Goal: Task Accomplishment & Management: Complete application form

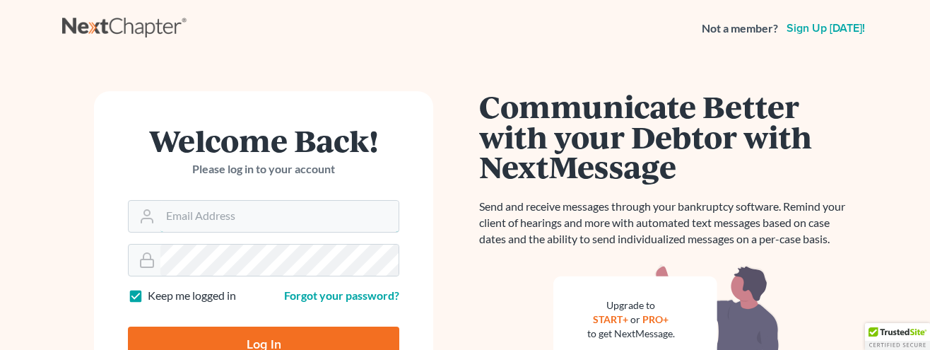
type input "[EMAIL_ADDRESS][DOMAIN_NAME]"
click at [254, 336] on input "Log In" at bounding box center [263, 343] width 271 height 35
type input "Thinking..."
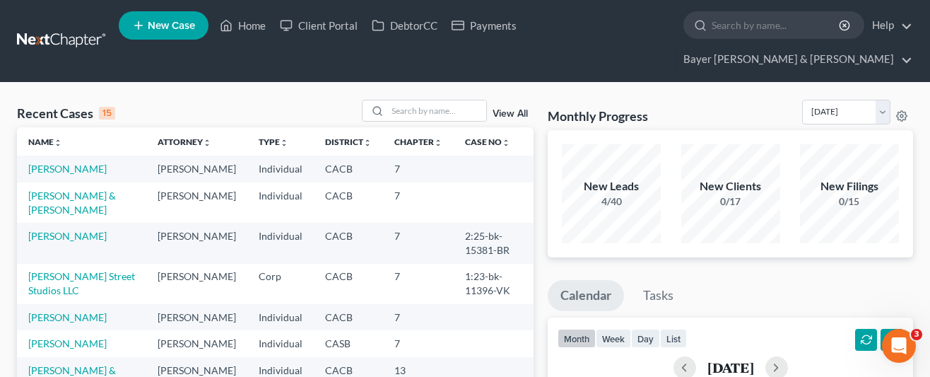
drag, startPoint x: 923, startPoint y: 210, endPoint x: 922, endPoint y: 223, distance: 13.5
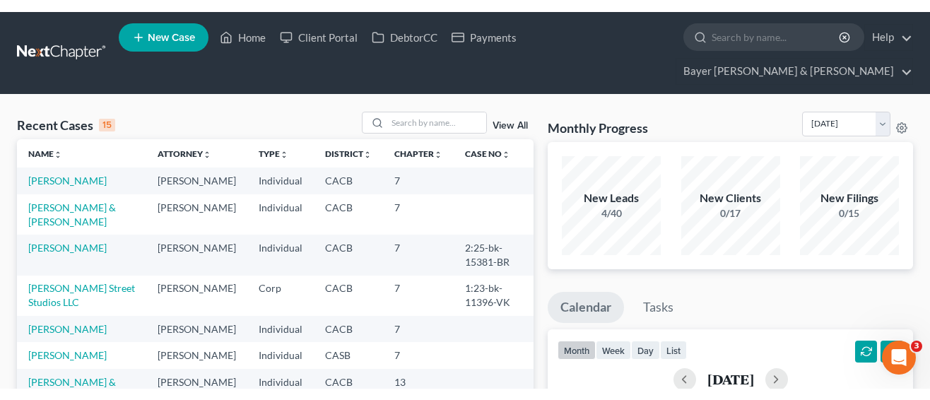
scroll to position [71, 0]
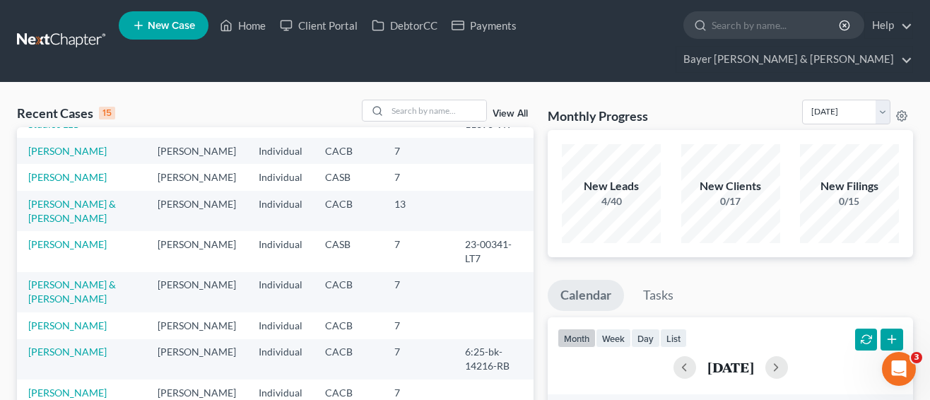
scroll to position [141, 0]
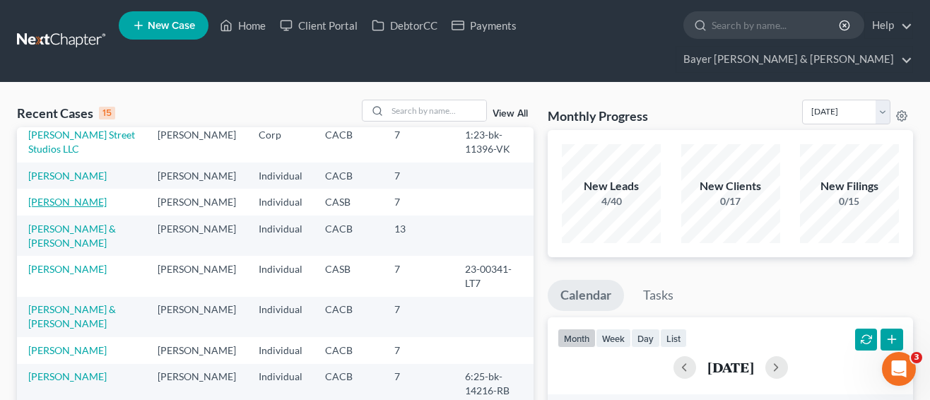
click at [59, 206] on link "[PERSON_NAME]" at bounding box center [67, 202] width 78 height 12
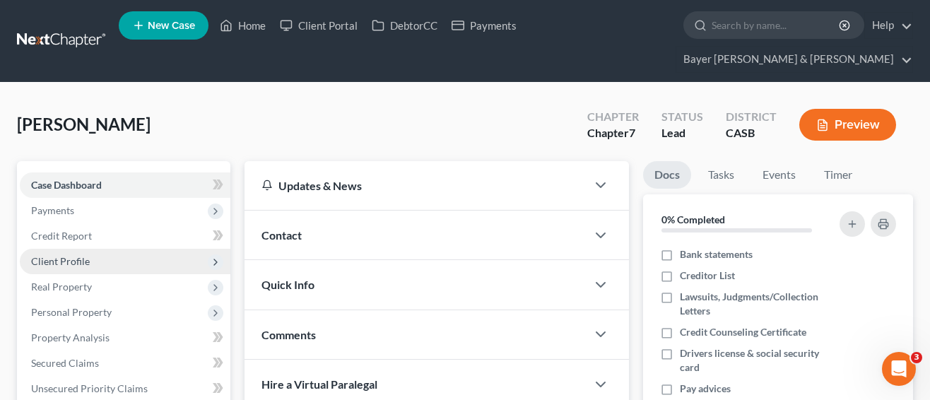
click at [73, 255] on span "Client Profile" at bounding box center [60, 261] width 59 height 12
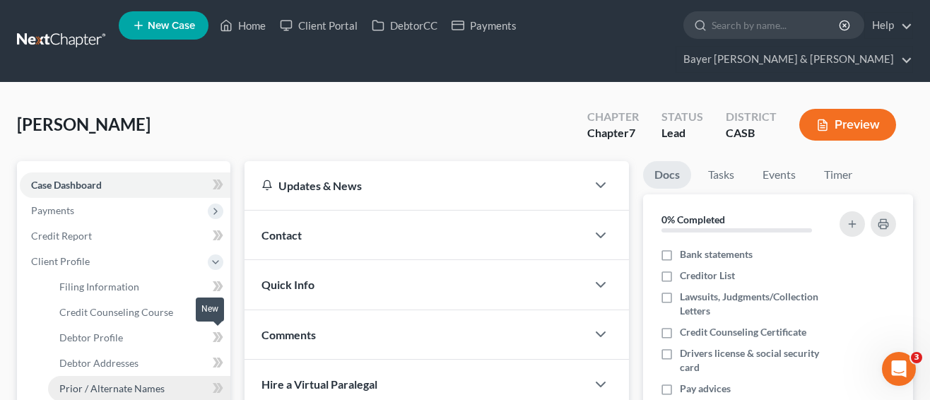
scroll to position [71, 0]
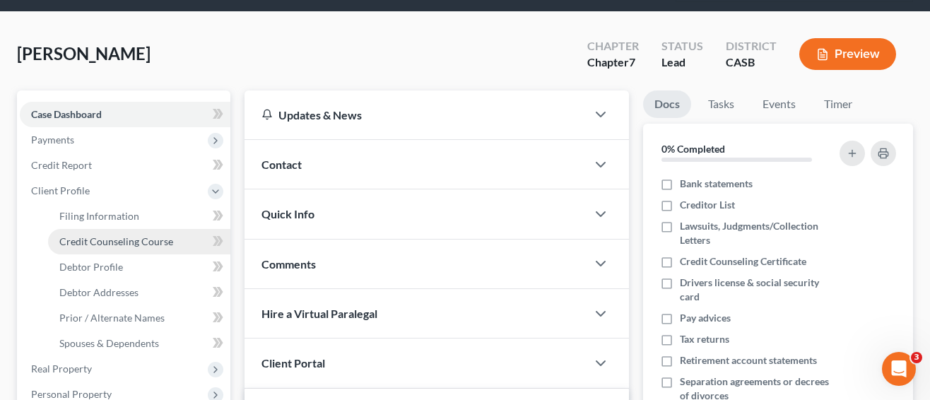
click at [156, 235] on span "Credit Counseling Course" at bounding box center [116, 241] width 114 height 12
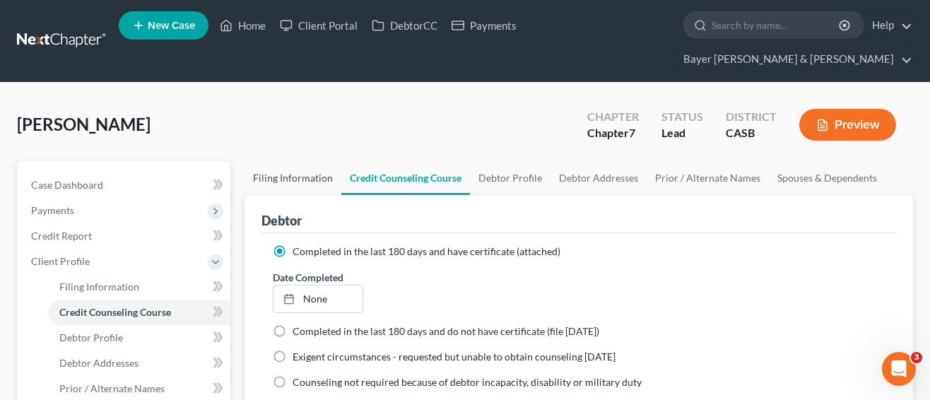
click at [257, 161] on link "Filing Information" at bounding box center [292, 178] width 97 height 34
select select "1"
select select "0"
select select "4"
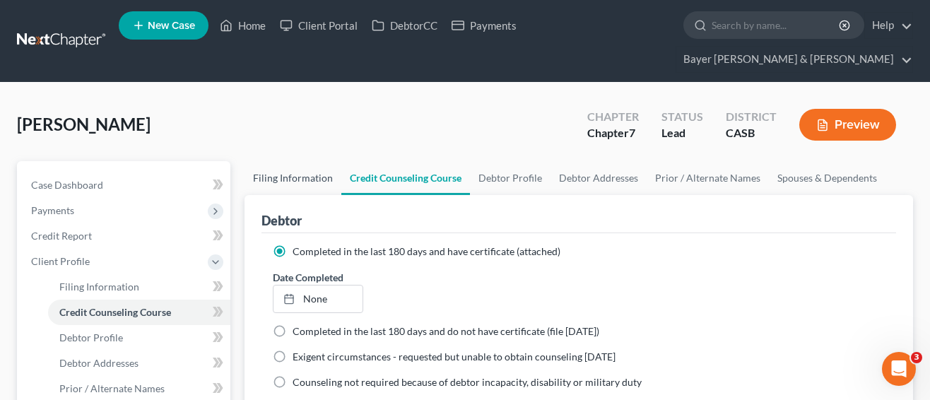
select select "0"
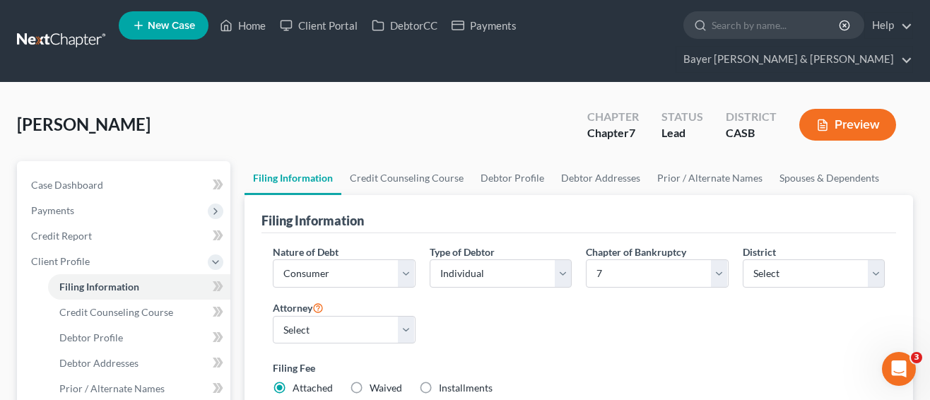
scroll to position [141, 0]
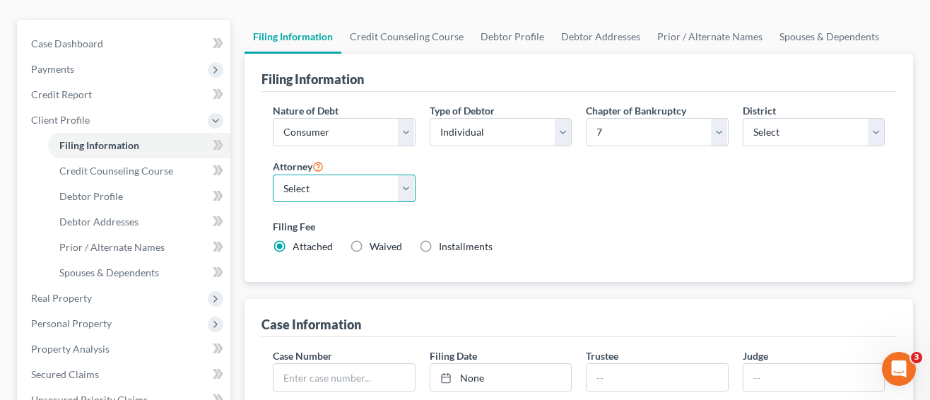
click at [410, 175] on select "Select [PERSON_NAME] - CACB [PERSON_NAME] - CACB [PERSON_NAME] - CACB" at bounding box center [344, 189] width 143 height 28
select select "2"
click at [273, 175] on select "Select [PERSON_NAME] - CACB [PERSON_NAME] - CACB [PERSON_NAME] - CACB" at bounding box center [344, 189] width 143 height 28
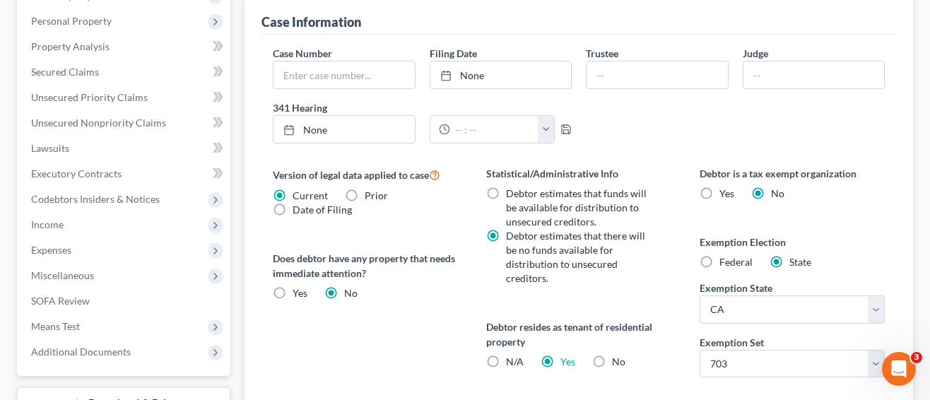
scroll to position [565, 0]
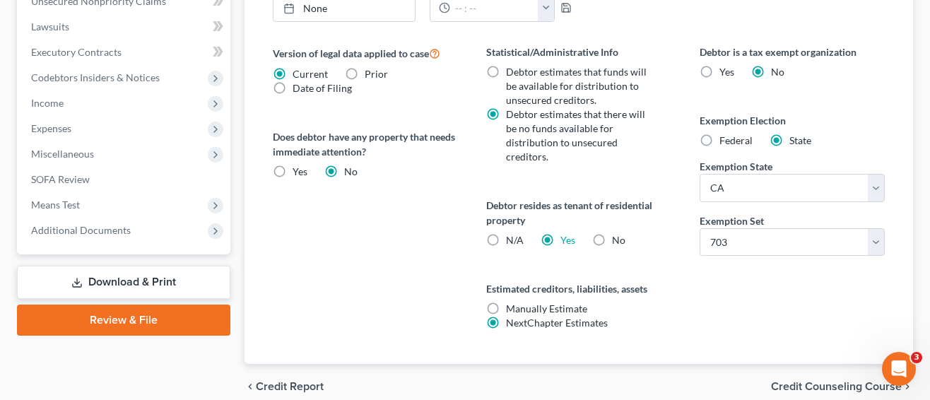
click at [161, 266] on link "Download & Print" at bounding box center [123, 282] width 213 height 33
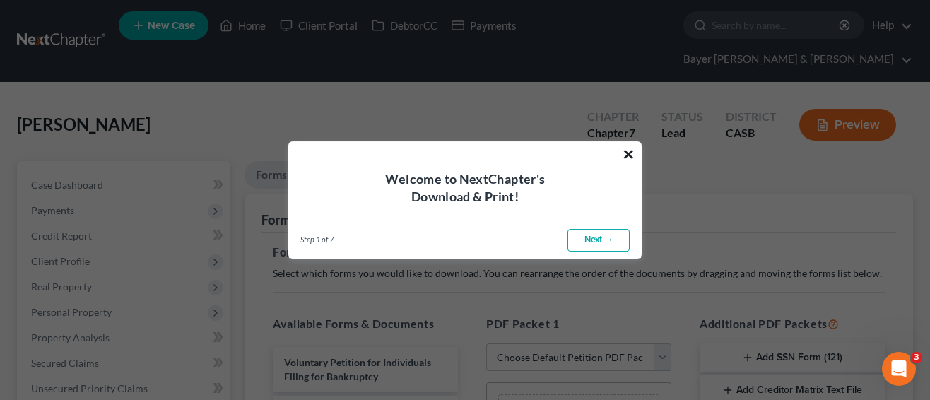
click at [629, 154] on button "×" at bounding box center [628, 154] width 13 height 23
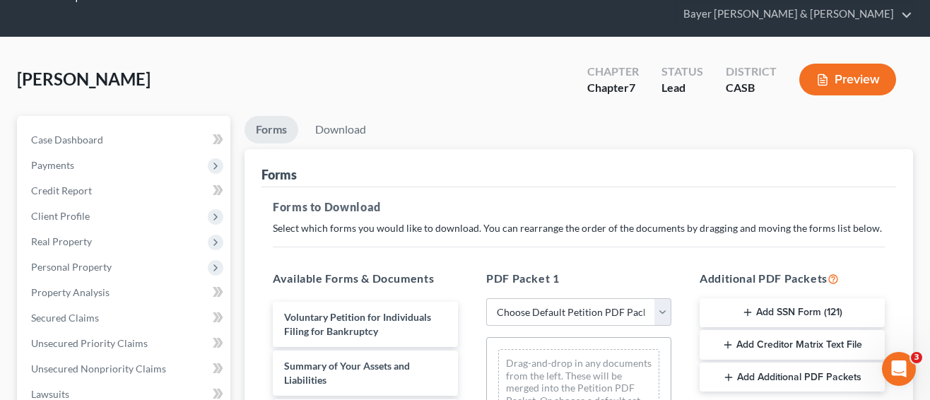
scroll to position [71, 0]
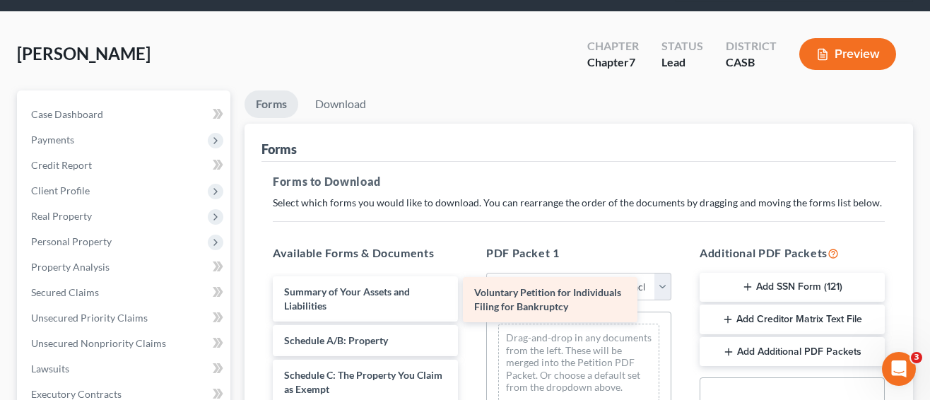
drag, startPoint x: 384, startPoint y: 270, endPoint x: 617, endPoint y: 290, distance: 234.0
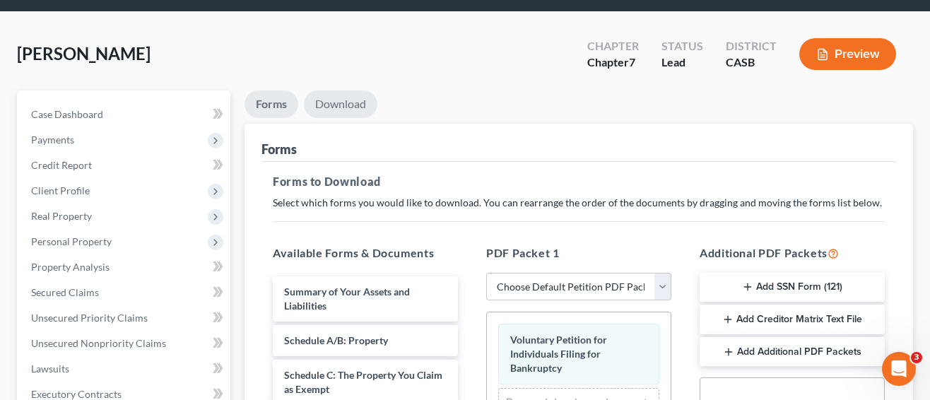
click at [358, 90] on link "Download" at bounding box center [340, 104] width 73 height 28
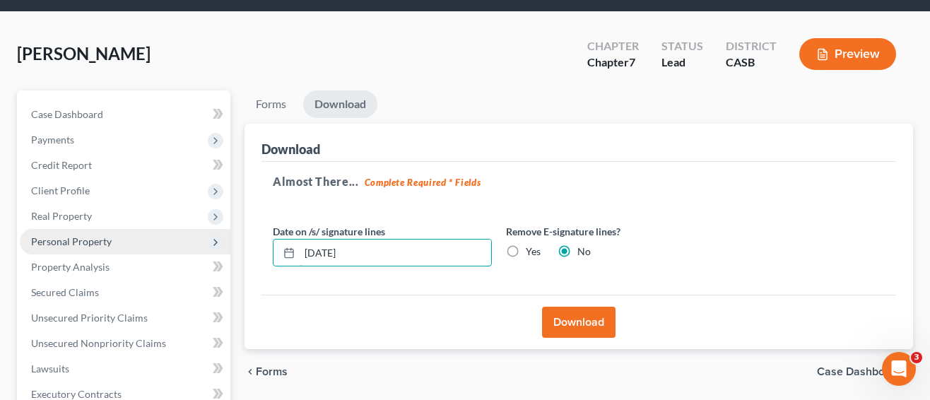
drag, startPoint x: 385, startPoint y: 232, endPoint x: 163, endPoint y: 213, distance: 222.7
click at [178, 211] on div "Petition Navigation Case Dashboard Payments Invoices Payments Payments Credit R…" at bounding box center [465, 383] width 910 height 587
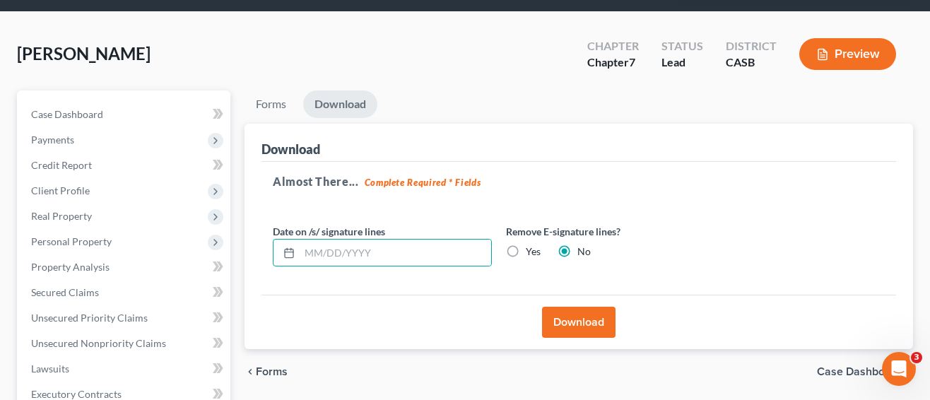
click at [579, 307] on button "Download" at bounding box center [578, 322] width 73 height 31
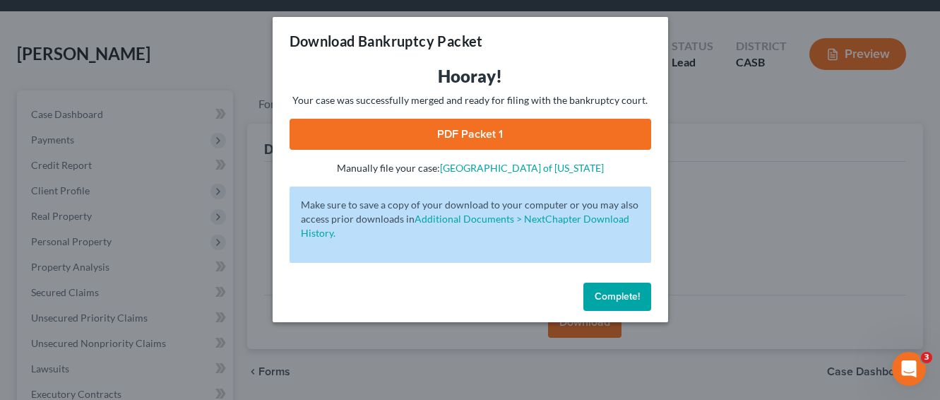
click at [471, 132] on link "PDF Packet 1" at bounding box center [471, 134] width 362 height 31
click at [602, 288] on button "Complete!" at bounding box center [618, 297] width 68 height 28
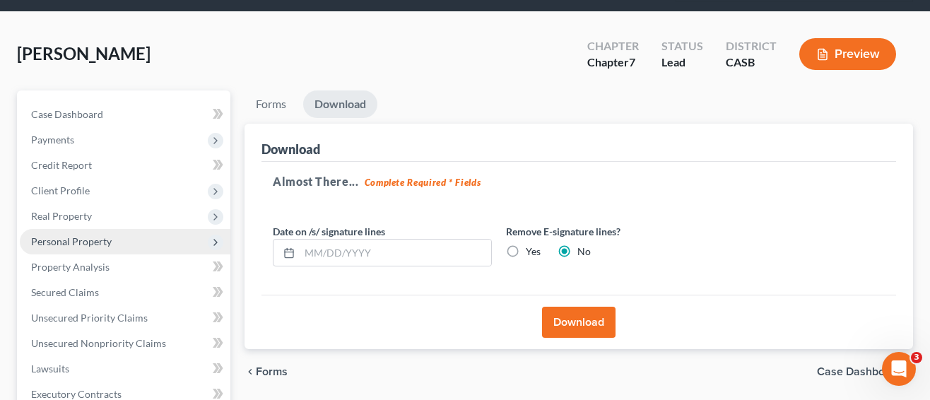
scroll to position [283, 0]
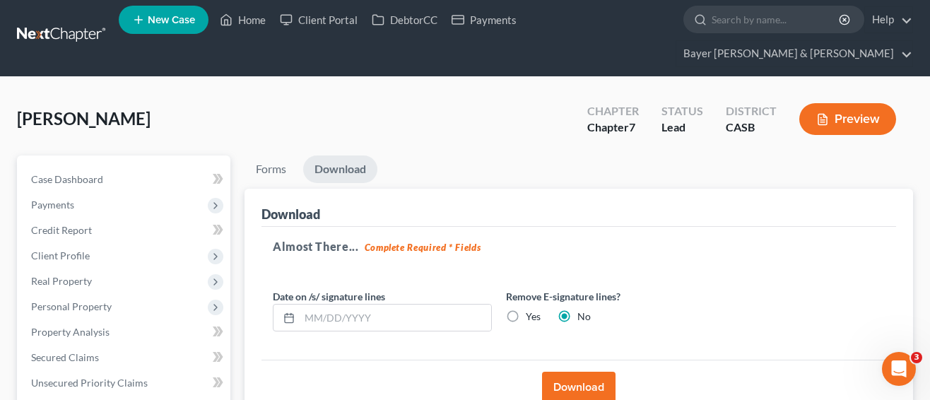
scroll to position [0, 0]
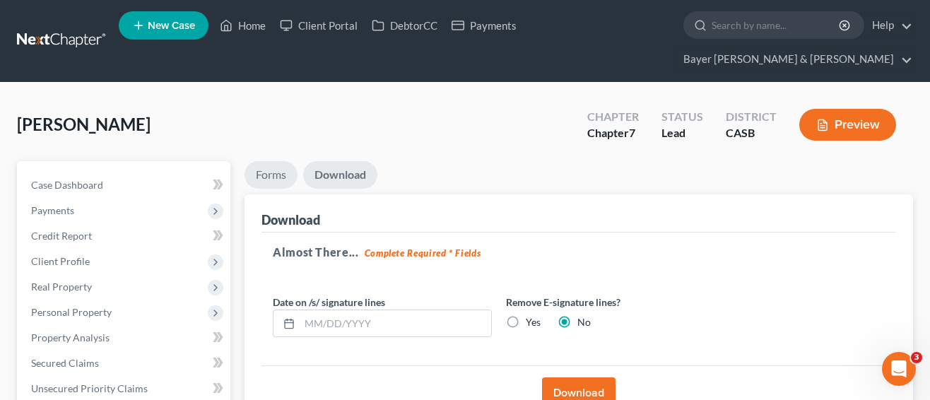
click at [264, 161] on link "Forms" at bounding box center [270, 175] width 53 height 28
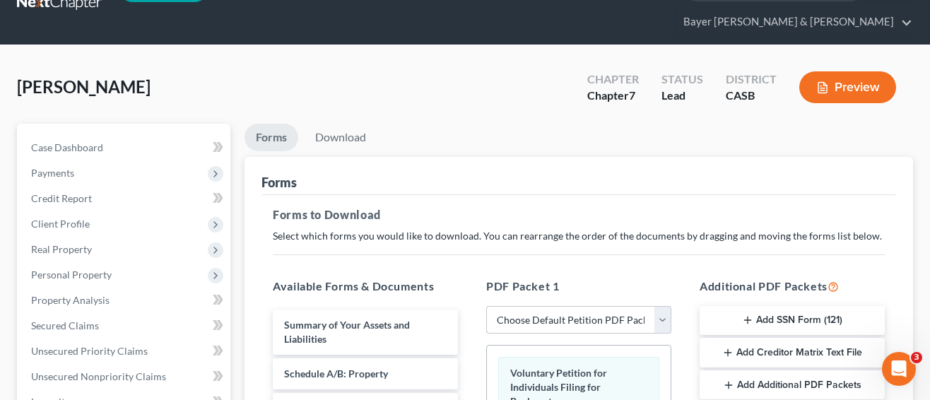
scroll to position [71, 0]
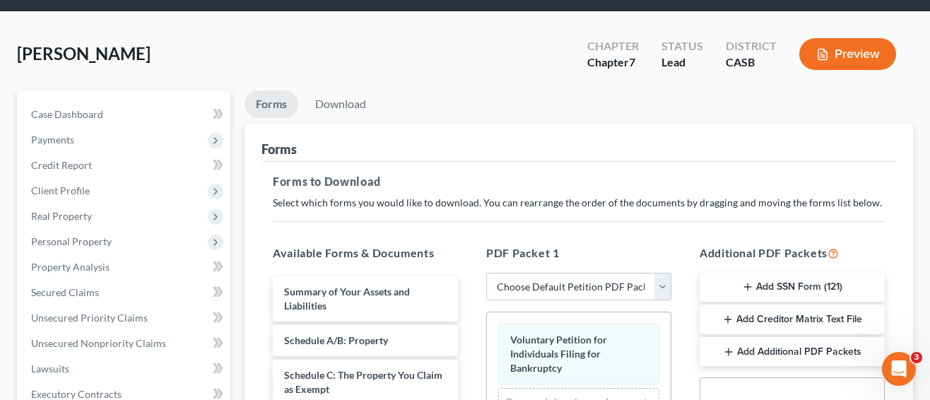
click at [807, 337] on button "Add Additional PDF Packets" at bounding box center [791, 352] width 185 height 30
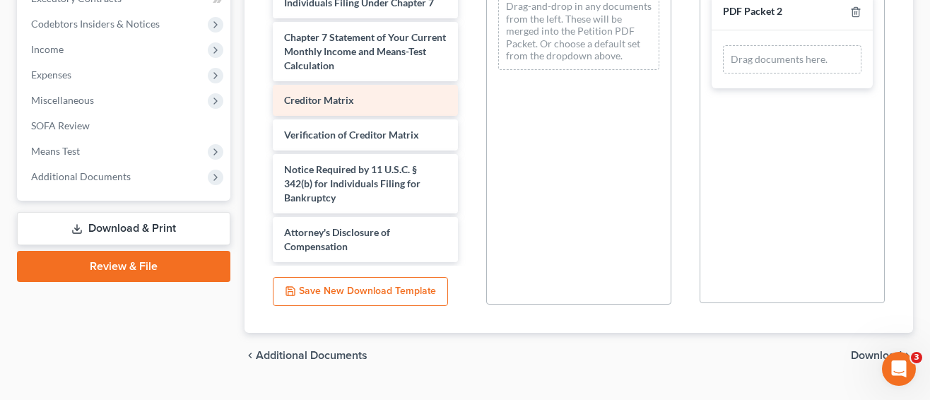
scroll to position [473, 0]
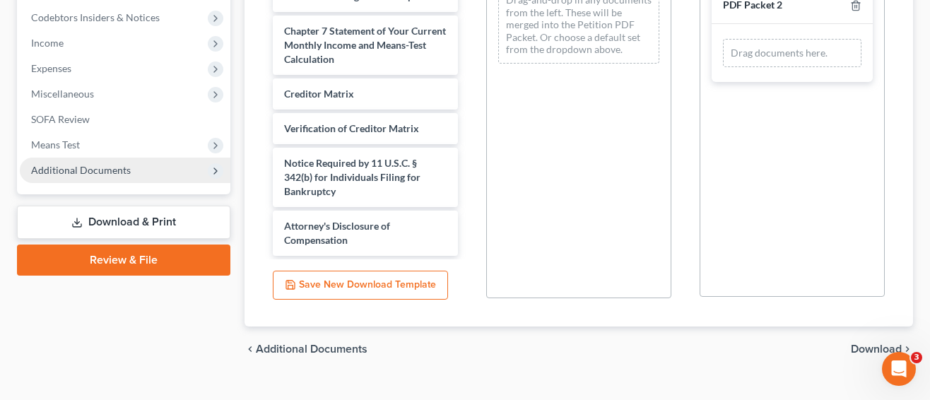
click at [119, 158] on span "Additional Documents" at bounding box center [125, 170] width 211 height 25
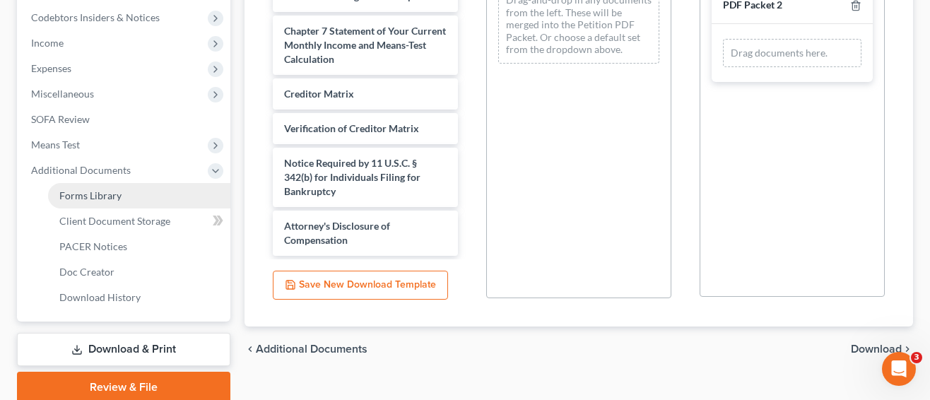
click at [127, 183] on link "Forms Library" at bounding box center [139, 195] width 182 height 25
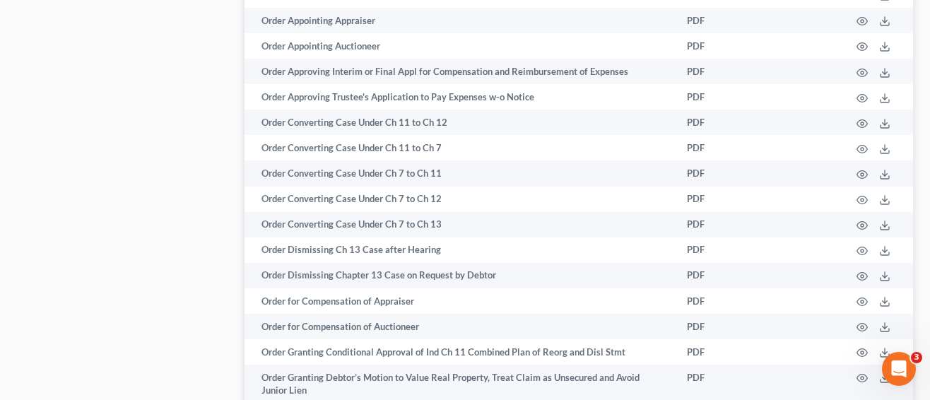
scroll to position [4381, 0]
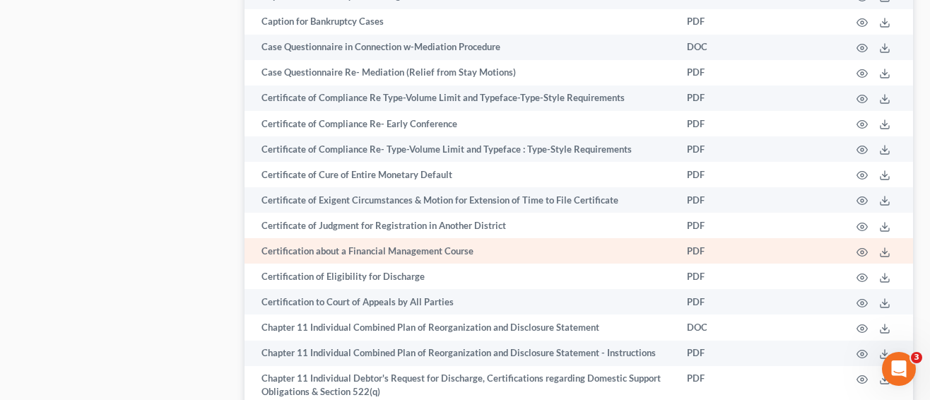
scroll to position [1130, 0]
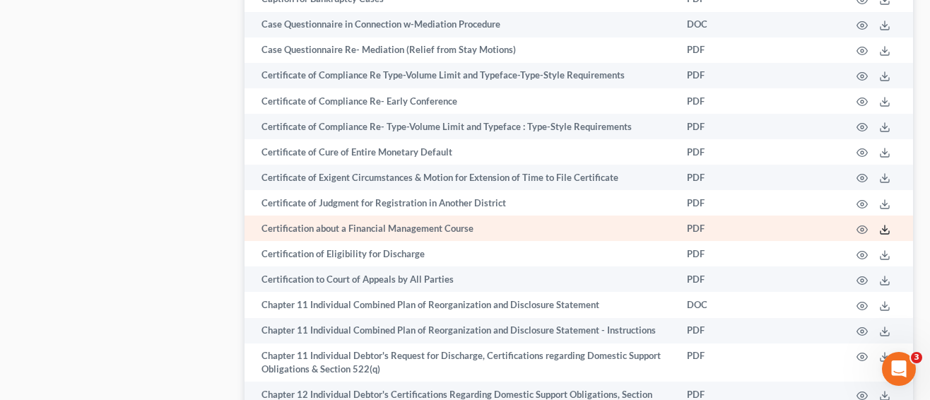
click at [880, 224] on icon at bounding box center [884, 229] width 11 height 11
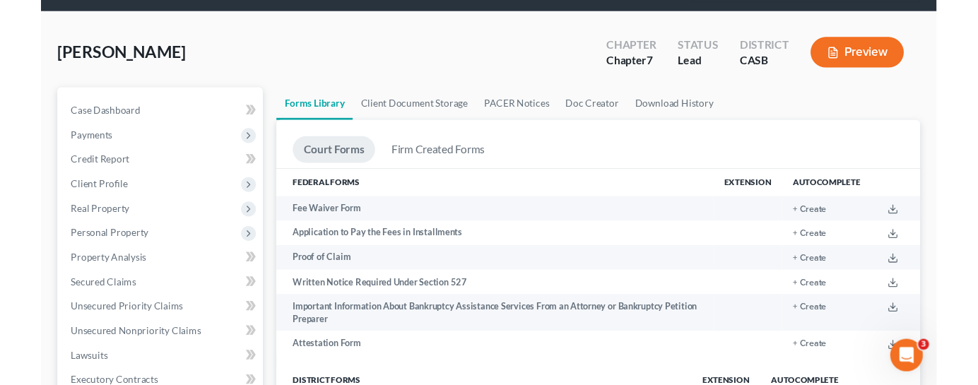
scroll to position [0, 0]
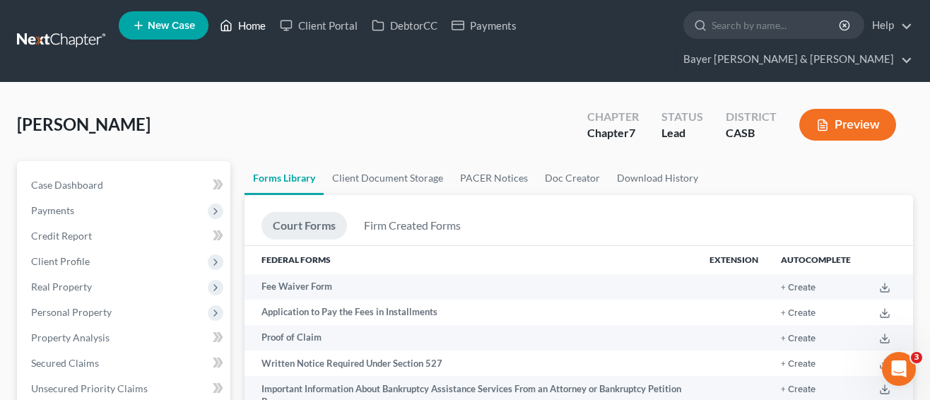
click at [254, 32] on link "Home" at bounding box center [243, 25] width 60 height 25
